Goal: Transaction & Acquisition: Purchase product/service

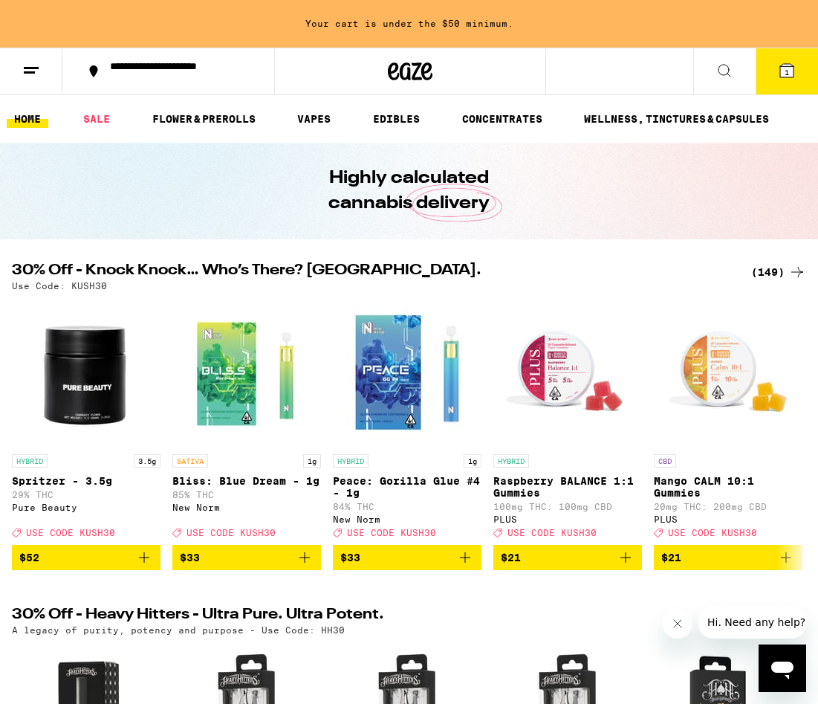
click at [771, 272] on div "(149)" at bounding box center [778, 272] width 55 height 18
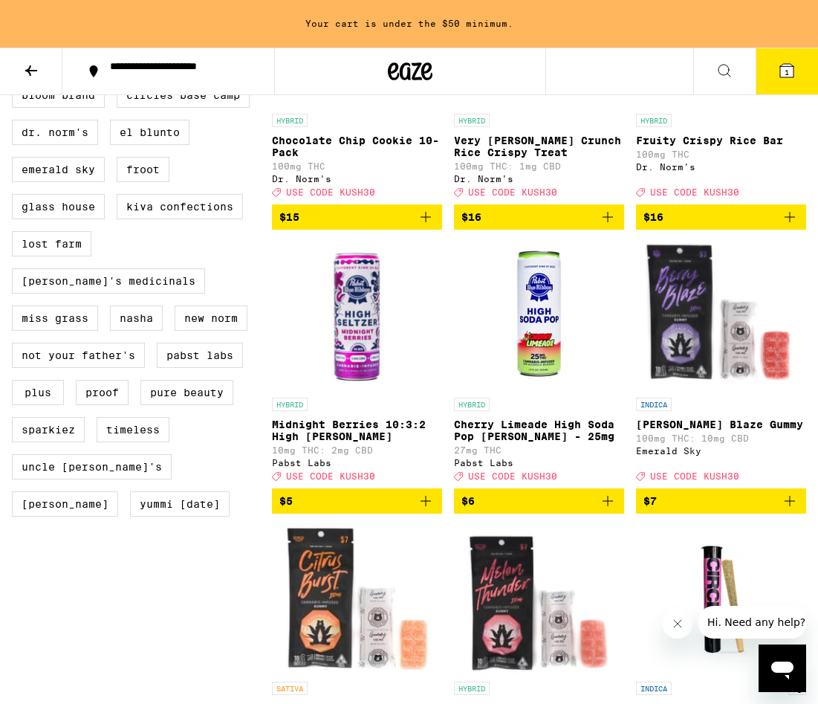
scroll to position [1155, 0]
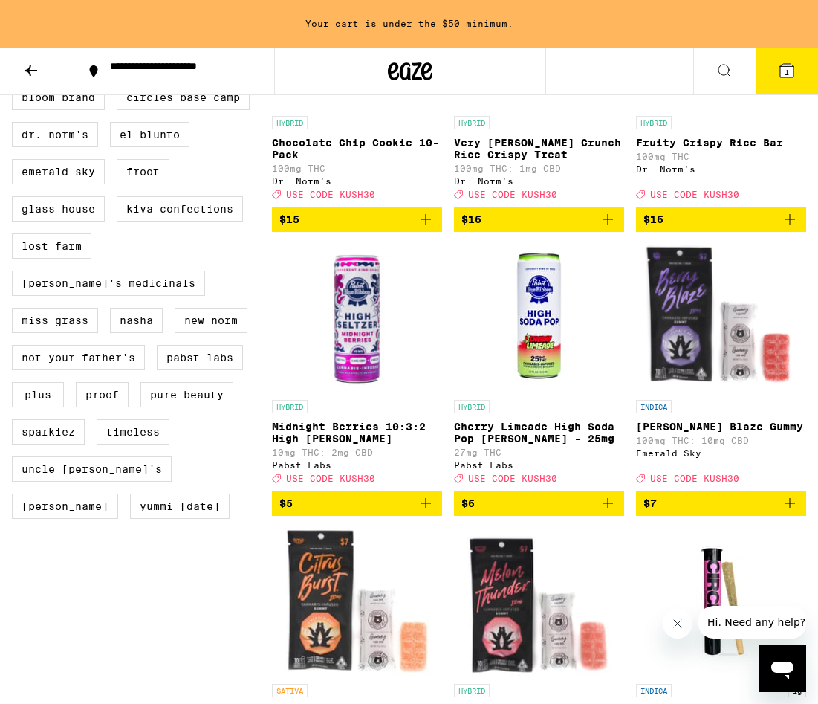
click at [543, 380] on img "Open page for Cherry Limeade High Soda Pop Seltzer - 25mg from Pabst Labs" at bounding box center [539, 318] width 149 height 149
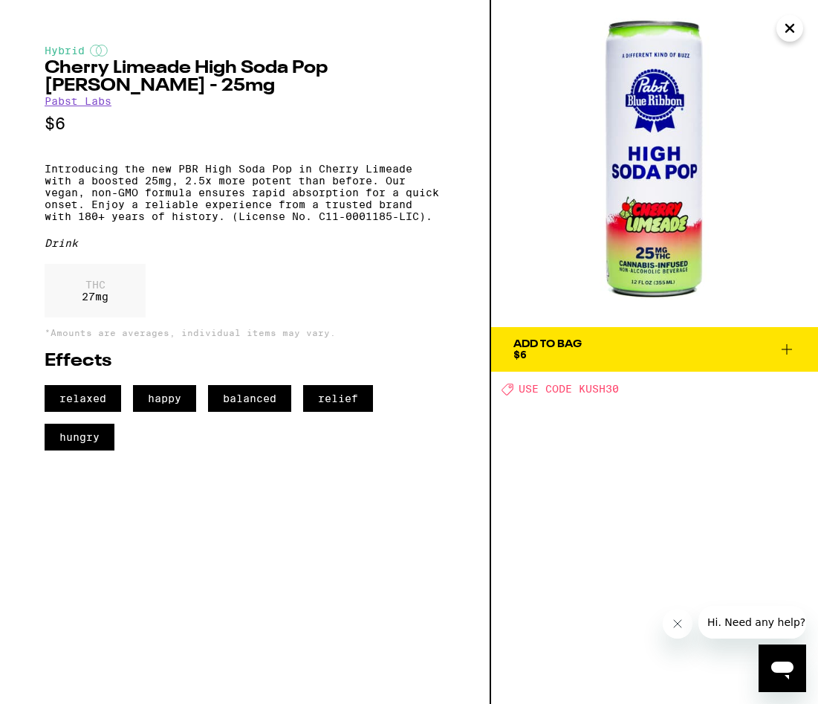
click at [612, 350] on span "Add To Bag $6" at bounding box center [654, 349] width 282 height 21
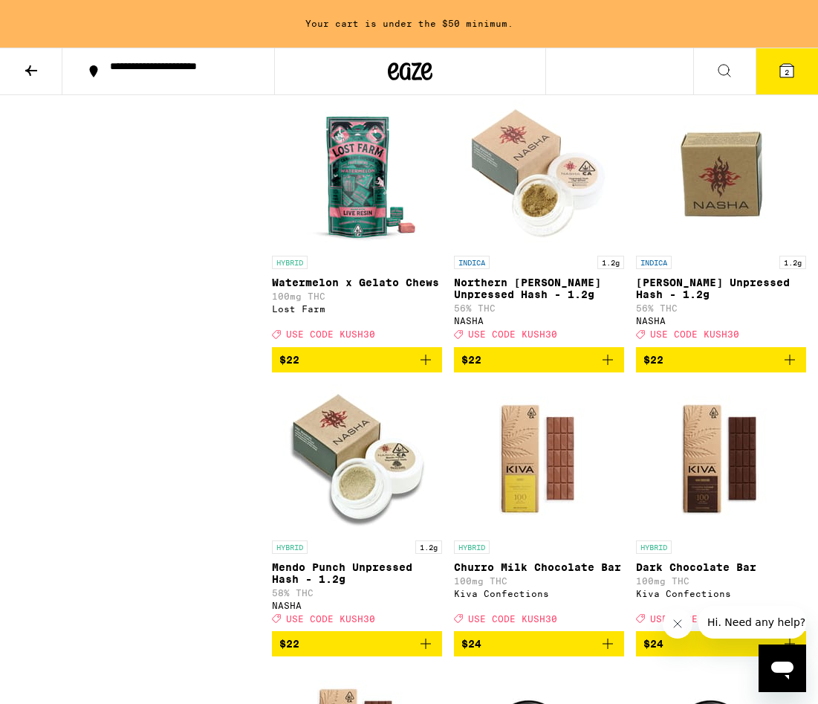
scroll to position [8946, 0]
